Goal: Task Accomplishment & Management: Manage account settings

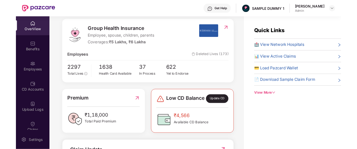
scroll to position [68, 0]
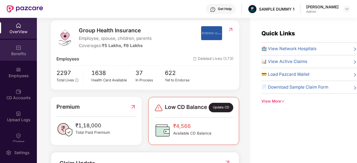
click at [20, 55] on div "Benefits" at bounding box center [18, 54] width 37 height 6
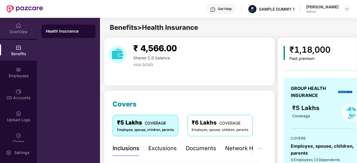
click at [20, 33] on div "OverView" at bounding box center [18, 32] width 37 height 6
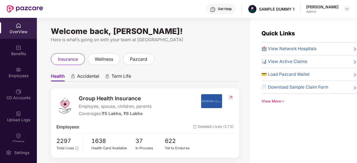
click at [22, 108] on div "Upload Logs" at bounding box center [18, 116] width 37 height 21
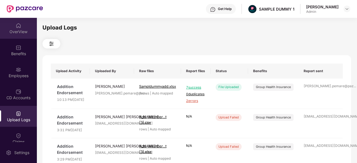
click at [14, 33] on div "OverView" at bounding box center [18, 32] width 37 height 6
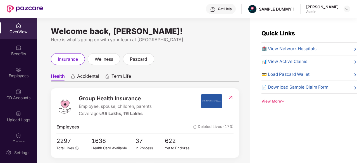
click at [228, 7] on div "Get Help" at bounding box center [225, 9] width 14 height 4
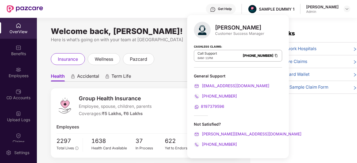
click at [176, 21] on div "Welcome back, Aadit Pandey! Here is what’s going on with your team at Pazcare i…" at bounding box center [143, 94] width 213 height 152
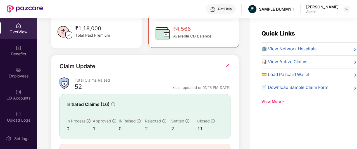
scroll to position [0, 0]
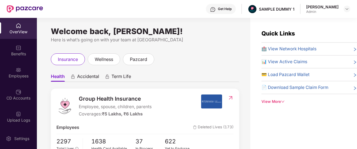
click at [284, 101] on icon "down" at bounding box center [283, 102] width 4 height 4
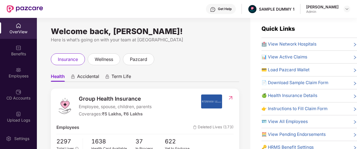
click at [232, 12] on div "Get Help" at bounding box center [221, 9] width 30 height 10
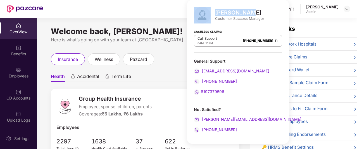
drag, startPoint x: 212, startPoint y: 9, endPoint x: 246, endPoint y: 8, distance: 33.5
click at [246, 8] on div "Mihir Singh Customer Success Manager" at bounding box center [238, 15] width 88 height 17
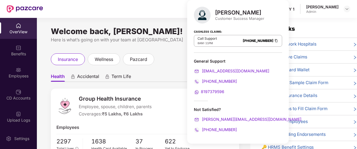
click at [232, 25] on div "Cashless Claims: Call Support 8AM - 11PM 080-3783-5420" at bounding box center [238, 39] width 88 height 28
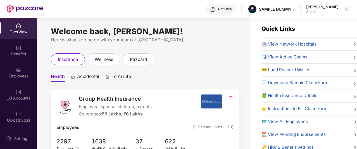
click at [169, 62] on div "insurance wellness pazcard" at bounding box center [145, 59] width 188 height 12
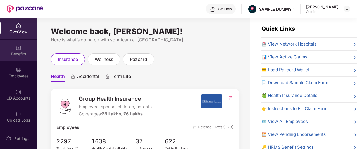
click at [22, 57] on div "Benefits" at bounding box center [18, 50] width 37 height 21
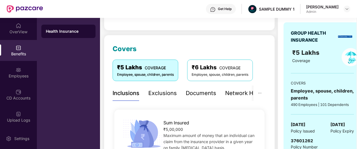
scroll to position [56, 0]
click at [164, 92] on div "Exclusions" at bounding box center [162, 93] width 28 height 9
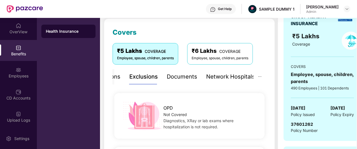
scroll to position [72, 0]
click at [180, 80] on div "Documents" at bounding box center [182, 76] width 30 height 9
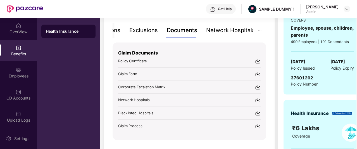
scroll to position [119, 0]
click at [232, 31] on div "Network Hospitals" at bounding box center [230, 30] width 49 height 9
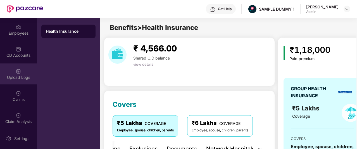
scroll to position [0, 0]
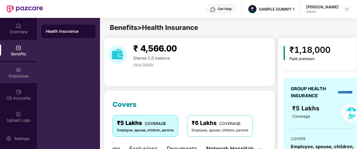
click at [22, 67] on div "Employees" at bounding box center [18, 72] width 37 height 21
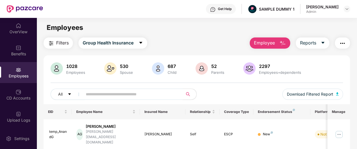
click at [273, 43] on span "Employee" at bounding box center [264, 42] width 21 height 7
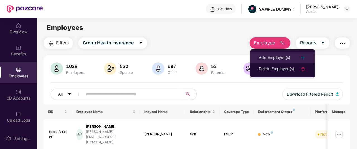
click at [269, 56] on div "Add Employee(s)" at bounding box center [275, 57] width 32 height 7
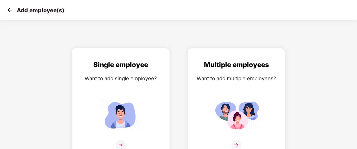
scroll to position [9, 0]
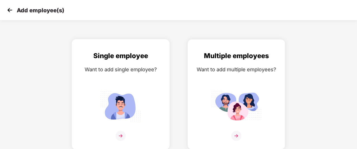
click at [91, 82] on div "Single employee Want to add single employee?" at bounding box center [121, 99] width 86 height 97
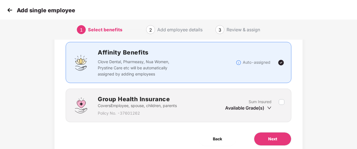
scroll to position [39, 0]
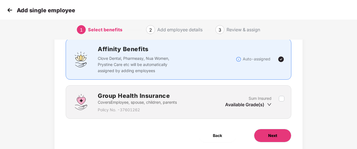
click at [266, 132] on button "Next" at bounding box center [272, 135] width 37 height 13
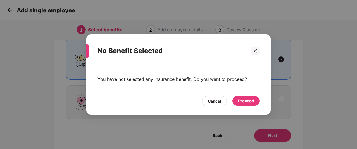
click at [244, 98] on div "Proceed" at bounding box center [246, 101] width 16 height 6
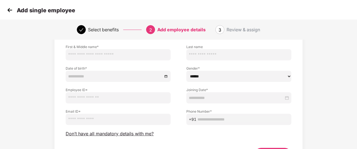
scroll to position [75, 0]
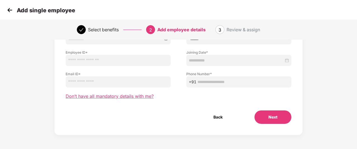
click at [146, 95] on span "Don’t have all mandatory details with me?" at bounding box center [110, 96] width 88 height 6
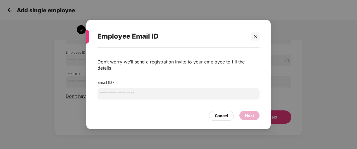
click at [142, 94] on input "email" at bounding box center [178, 93] width 162 height 11
click at [219, 114] on div "Cancel" at bounding box center [221, 116] width 13 height 6
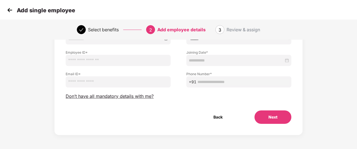
click at [8, 10] on img at bounding box center [10, 10] width 8 height 8
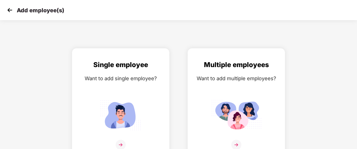
click at [8, 10] on img at bounding box center [10, 10] width 8 height 8
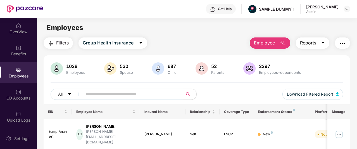
click at [312, 44] on span "Reports" at bounding box center [308, 42] width 16 height 7
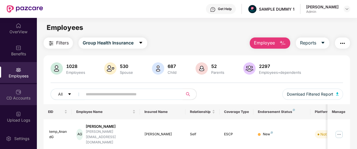
click at [18, 95] on div "CD Accounts" at bounding box center [18, 94] width 37 height 21
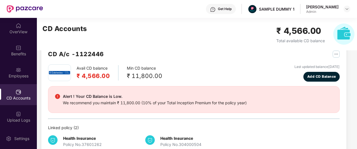
scroll to position [15, 0]
click at [323, 76] on span "Add CD Balance" at bounding box center [321, 76] width 29 height 5
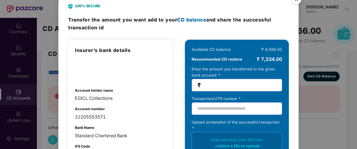
scroll to position [0, 0]
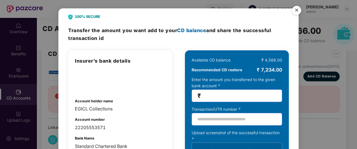
click at [296, 10] on img "Close" at bounding box center [297, 11] width 16 height 16
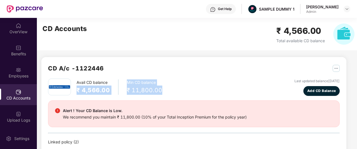
drag, startPoint x: 75, startPoint y: 86, endPoint x: 169, endPoint y: 92, distance: 94.0
click at [169, 92] on div "Avail CD balance ₹ 4,566.00 Min CD balance ₹ 11,800.00 Last updated balance 23 …" at bounding box center [193, 86] width 291 height 17
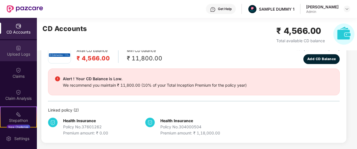
scroll to position [69, 0]
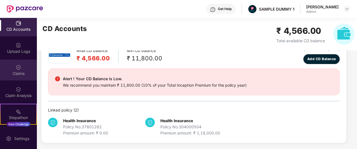
click at [22, 66] on div "Claims" at bounding box center [18, 69] width 37 height 21
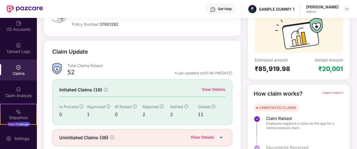
scroll to position [69, 0]
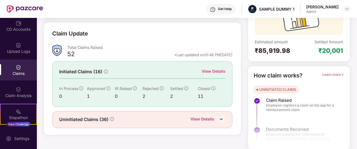
click at [217, 71] on div "View Details" at bounding box center [214, 71] width 24 height 6
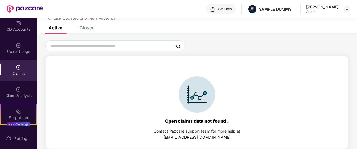
click at [87, 29] on div "Closed" at bounding box center [87, 28] width 15 height 6
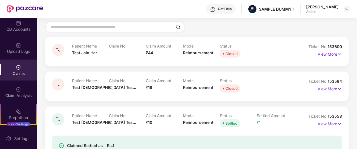
scroll to position [0, 0]
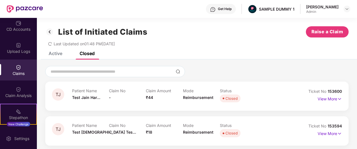
click at [51, 32] on img at bounding box center [49, 31] width 9 height 9
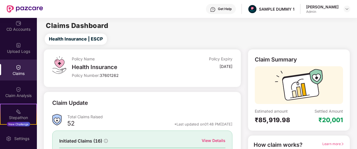
click at [236, 11] on div "Get Help" at bounding box center [221, 9] width 30 height 10
click at [185, 34] on div "Health Insurance | ESCP" at bounding box center [197, 39] width 317 height 11
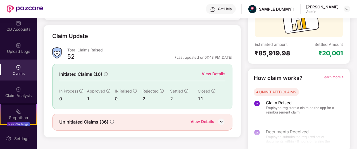
scroll to position [69, 0]
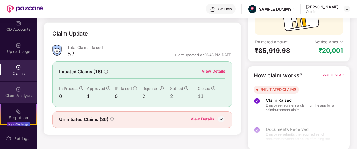
click at [20, 92] on div "Claim Analysis" at bounding box center [18, 92] width 37 height 21
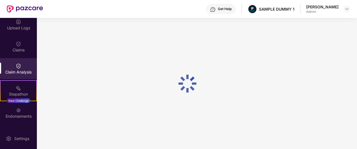
scroll to position [92, 0]
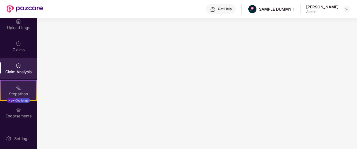
click at [19, 86] on img at bounding box center [19, 88] width 6 height 6
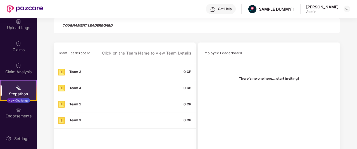
scroll to position [149, 0]
drag, startPoint x: 204, startPoint y: 53, endPoint x: 258, endPoint y: 52, distance: 54.4
click at [258, 52] on div "Employee Leaderboard" at bounding box center [268, 52] width 133 height 13
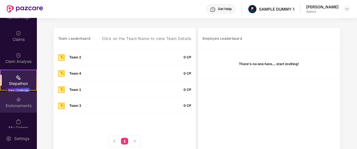
scroll to position [104, 0]
click at [11, 103] on div "Endorsements" at bounding box center [18, 105] width 37 height 6
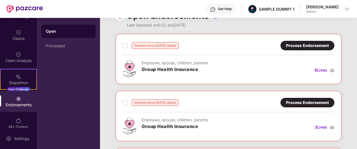
scroll to position [0, 0]
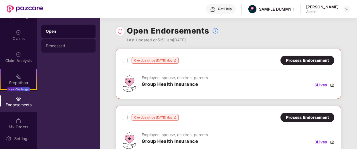
click at [69, 48] on div "Processed" at bounding box center [68, 45] width 54 height 13
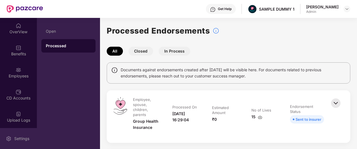
click at [5, 139] on div "Settings" at bounding box center [18, 138] width 37 height 21
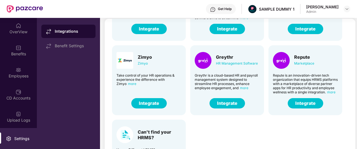
scroll to position [52, 0]
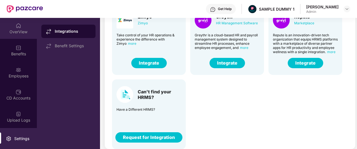
click at [21, 29] on div "OverView" at bounding box center [18, 32] width 37 height 6
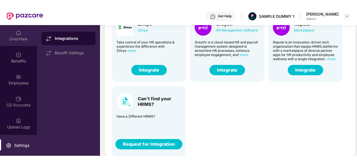
scroll to position [18, 0]
